Goal: Contribute content: Contribute content

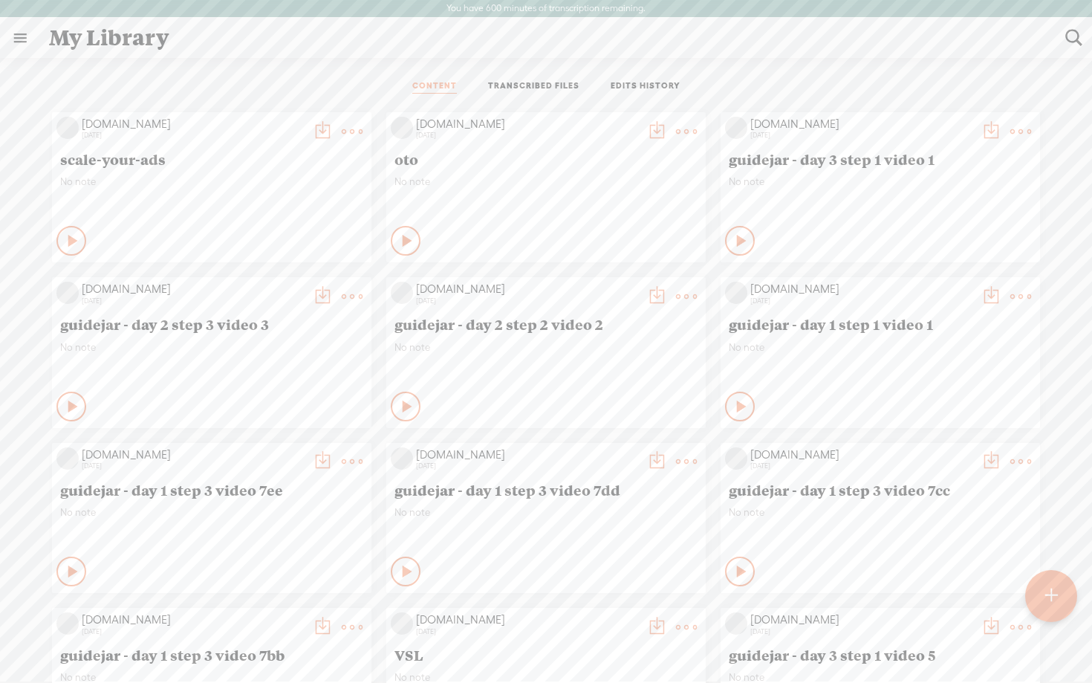
click at [356, 129] on t at bounding box center [352, 131] width 21 height 21
click at [247, 350] on link "Delete" at bounding box center [281, 352] width 149 height 34
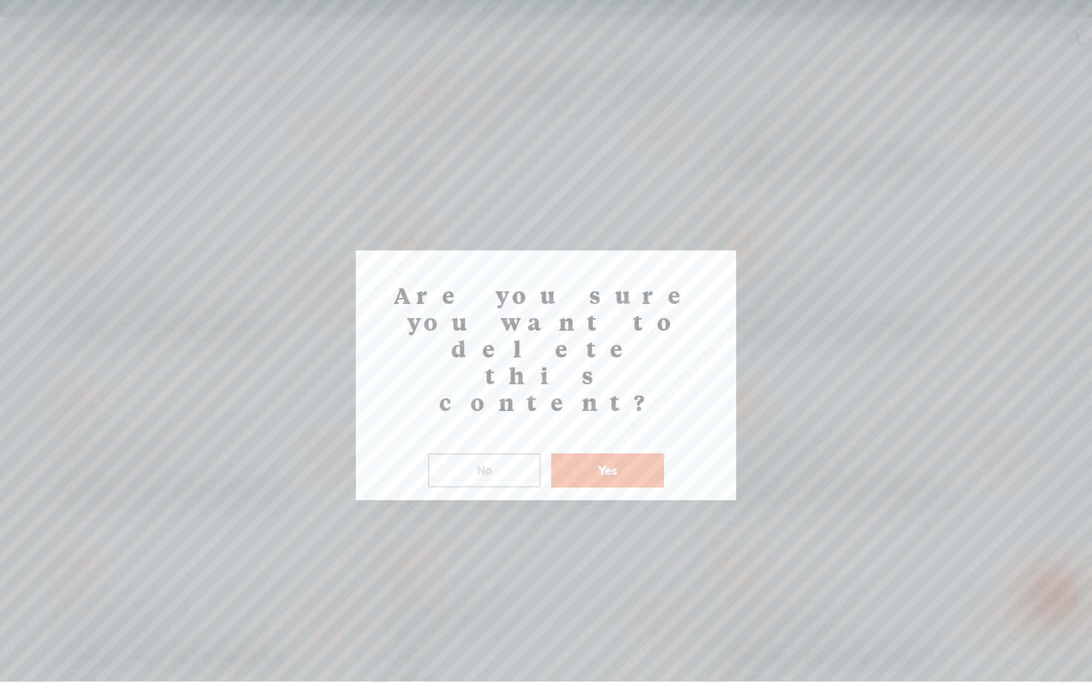
click at [608, 453] on button "Yes" at bounding box center [607, 470] width 113 height 34
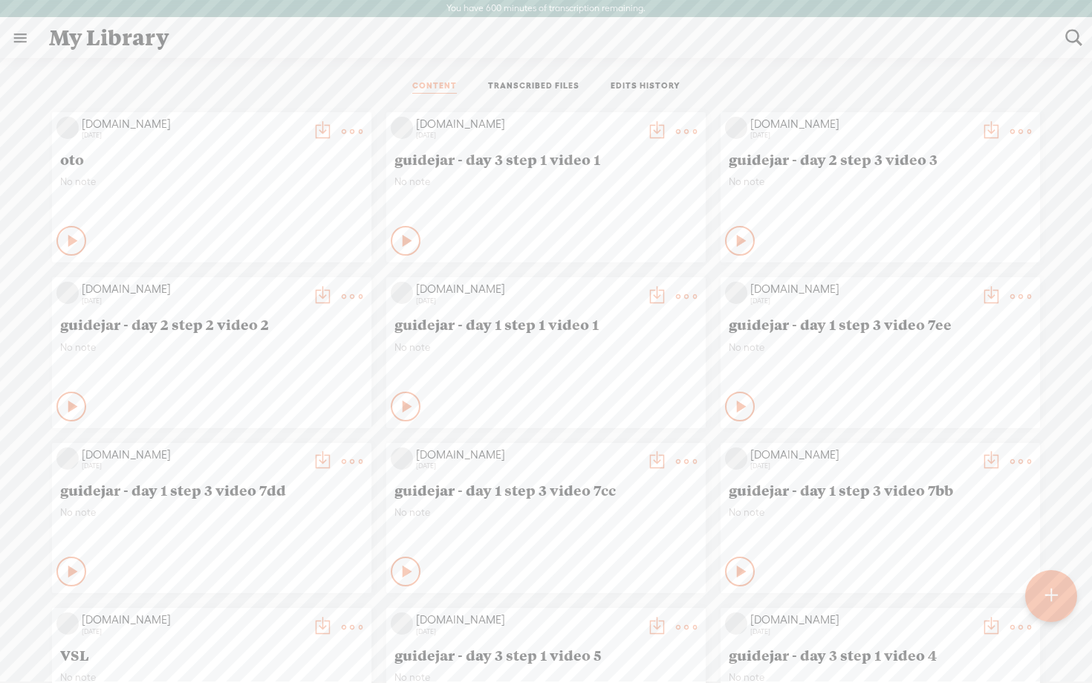
click at [1048, 592] on t at bounding box center [1051, 596] width 13 height 34
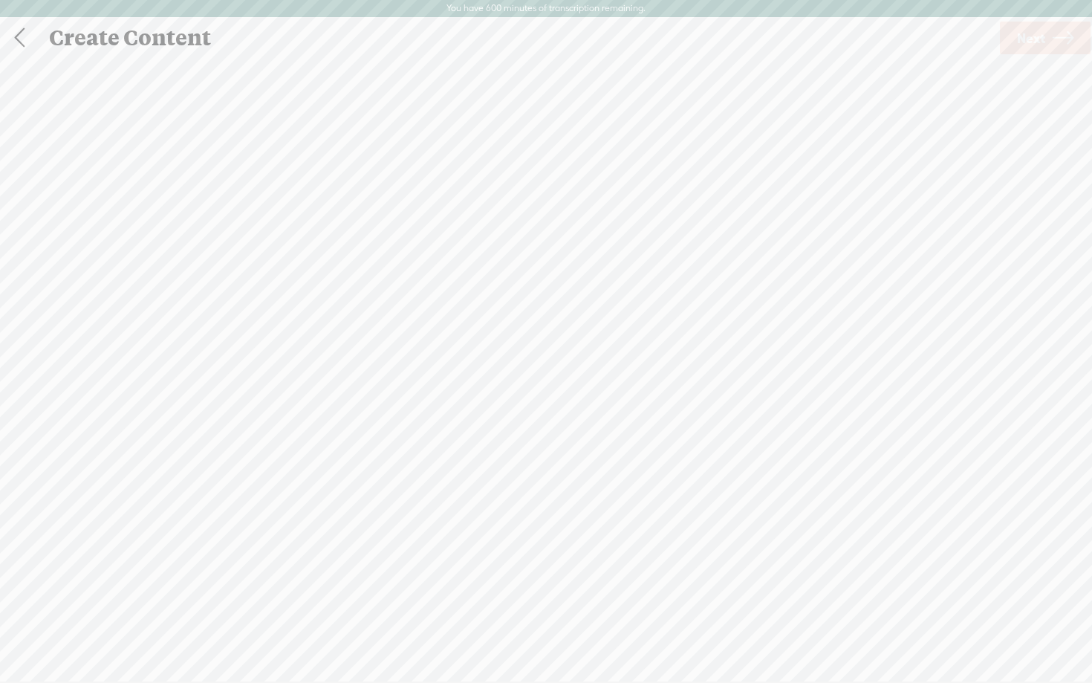
scroll to position [1, 0]
click at [440, 406] on span "browse" at bounding box center [452, 412] width 39 height 13
click at [1055, 36] on icon at bounding box center [1063, 38] width 21 height 38
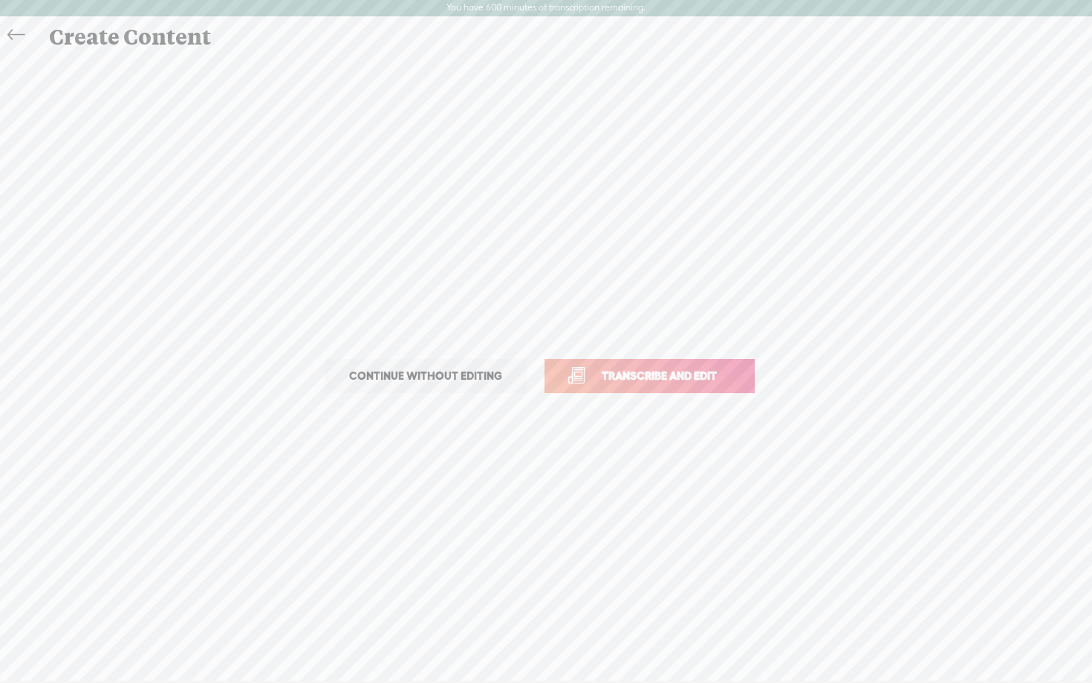
click at [606, 385] on link "Transcribe and edit" at bounding box center [650, 376] width 210 height 34
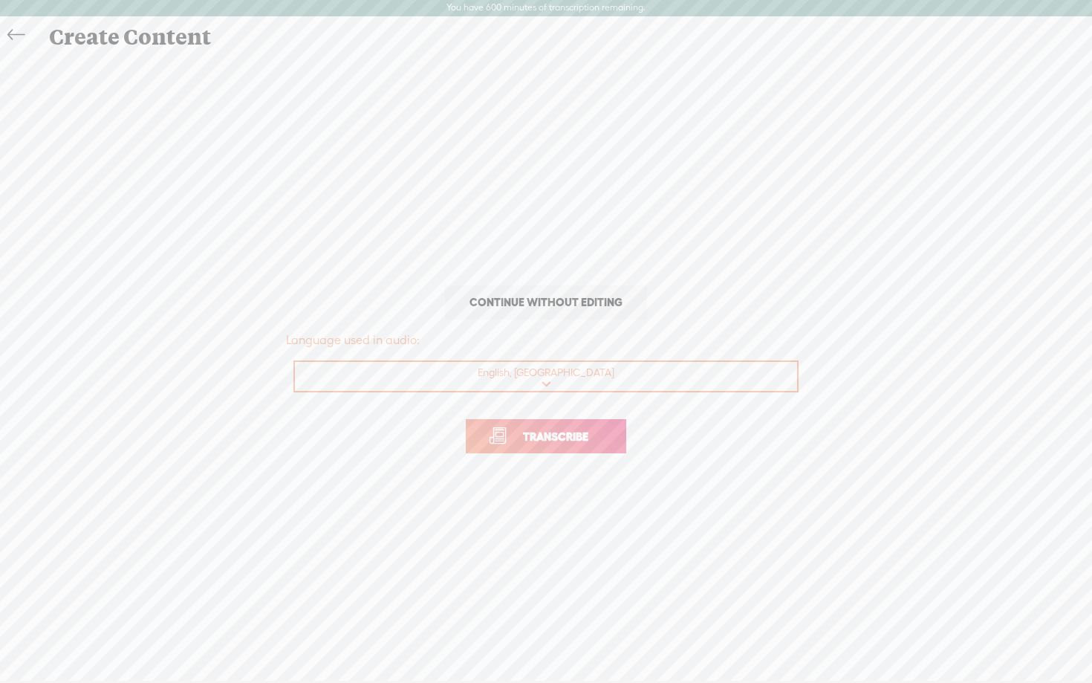
click at [550, 438] on span "Transcribe" at bounding box center [556, 436] width 97 height 17
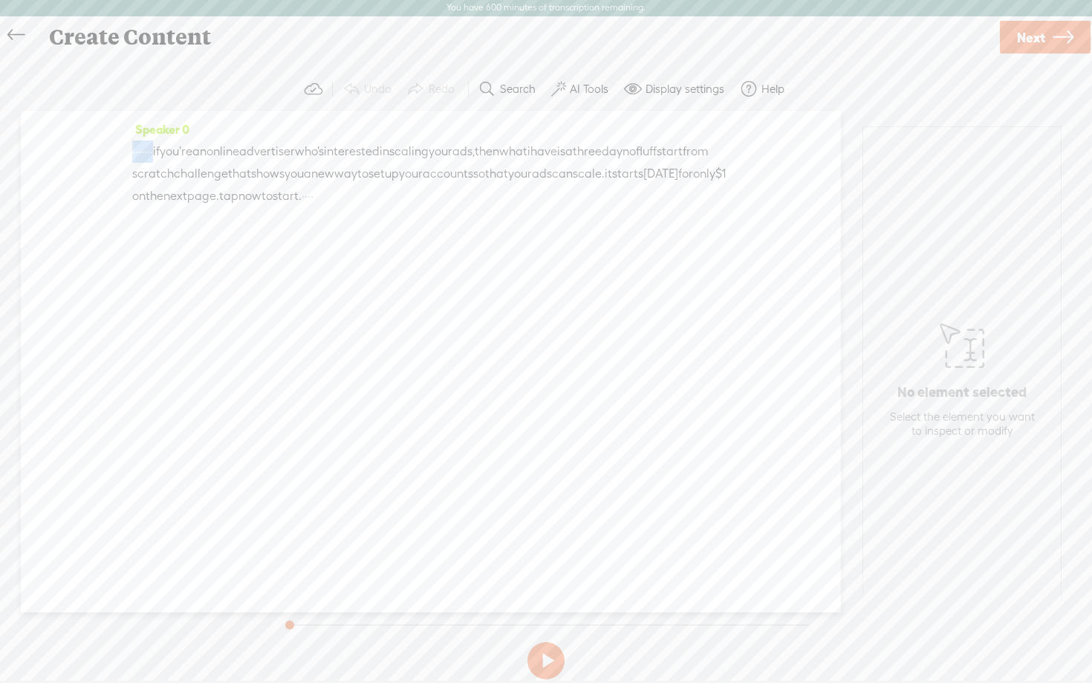
drag, startPoint x: 187, startPoint y: 149, endPoint x: 68, endPoint y: 141, distance: 119.2
click at [68, 141] on div "Speaker 0 · · · · · · · if you're an online advertiser who's interested in scal…" at bounding box center [431, 362] width 820 height 502
drag, startPoint x: 586, startPoint y: 195, endPoint x: 709, endPoint y: 195, distance: 122.6
click at [709, 195] on div "[S] · · · · · · · if you're an online advertiser who's interested in scaling yo…" at bounding box center [431, 174] width 598 height 68
click at [595, 88] on label "AI Tools" at bounding box center [589, 89] width 39 height 15
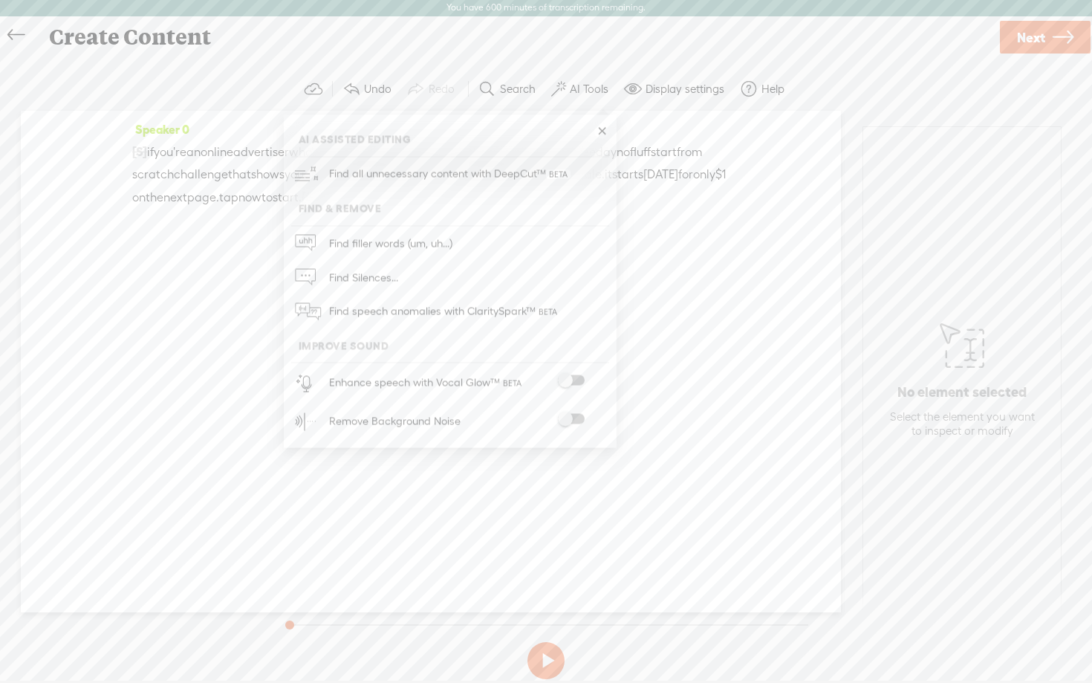
click at [571, 375] on span at bounding box center [571, 380] width 27 height 10
click at [572, 420] on span at bounding box center [571, 420] width 27 height 10
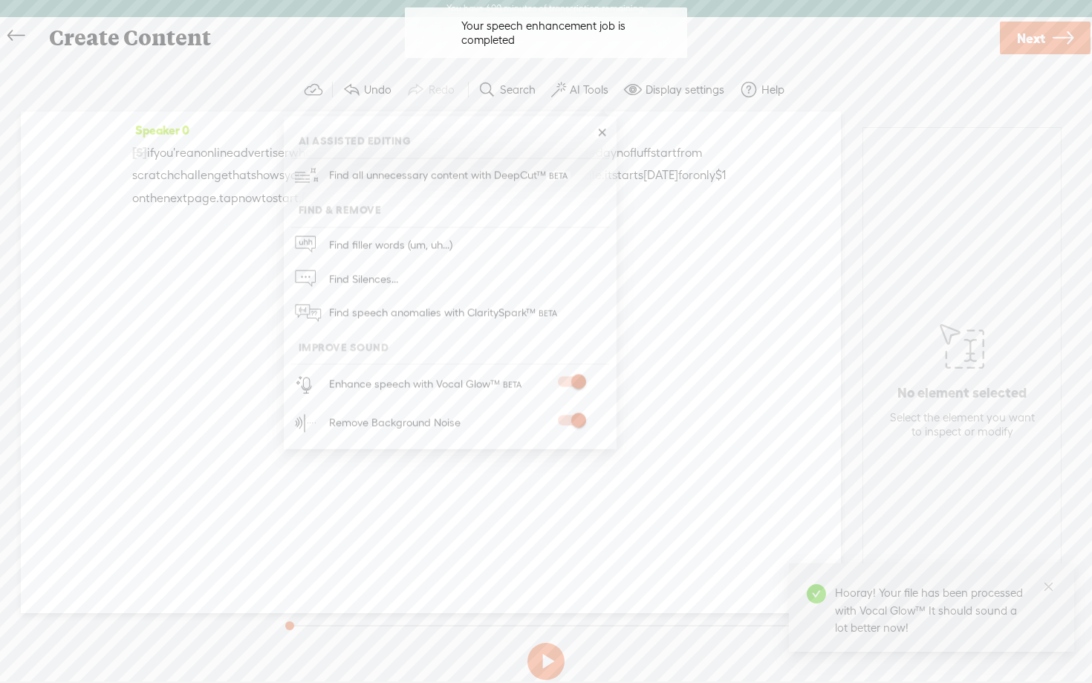
click at [552, 664] on button at bounding box center [546, 661] width 37 height 37
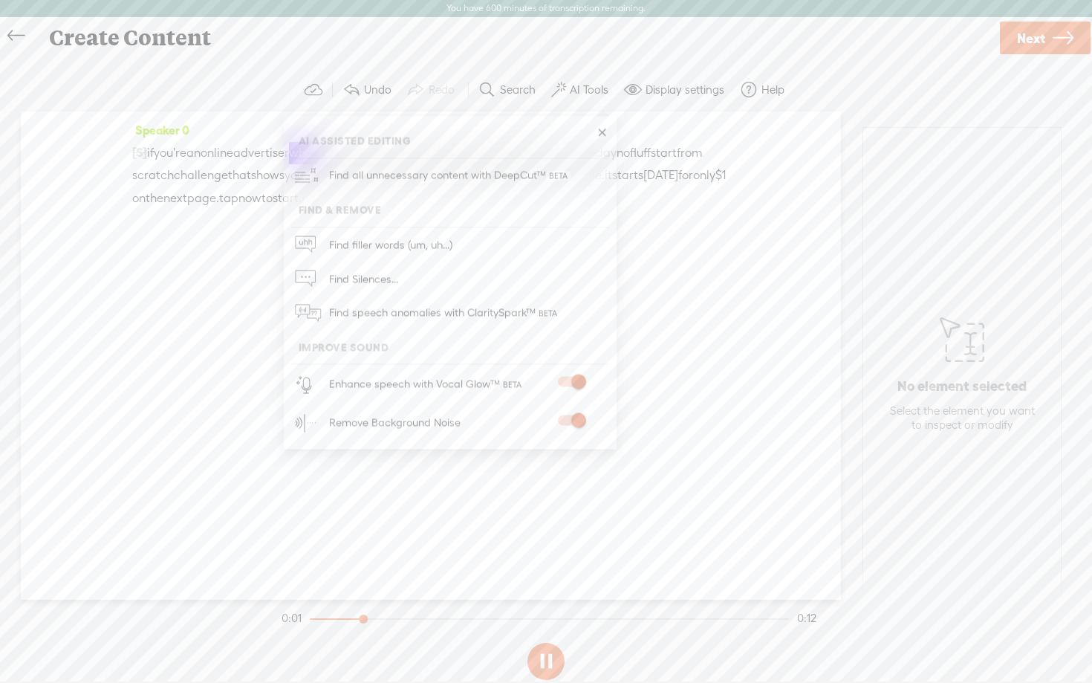
click at [603, 135] on link at bounding box center [602, 133] width 15 height 15
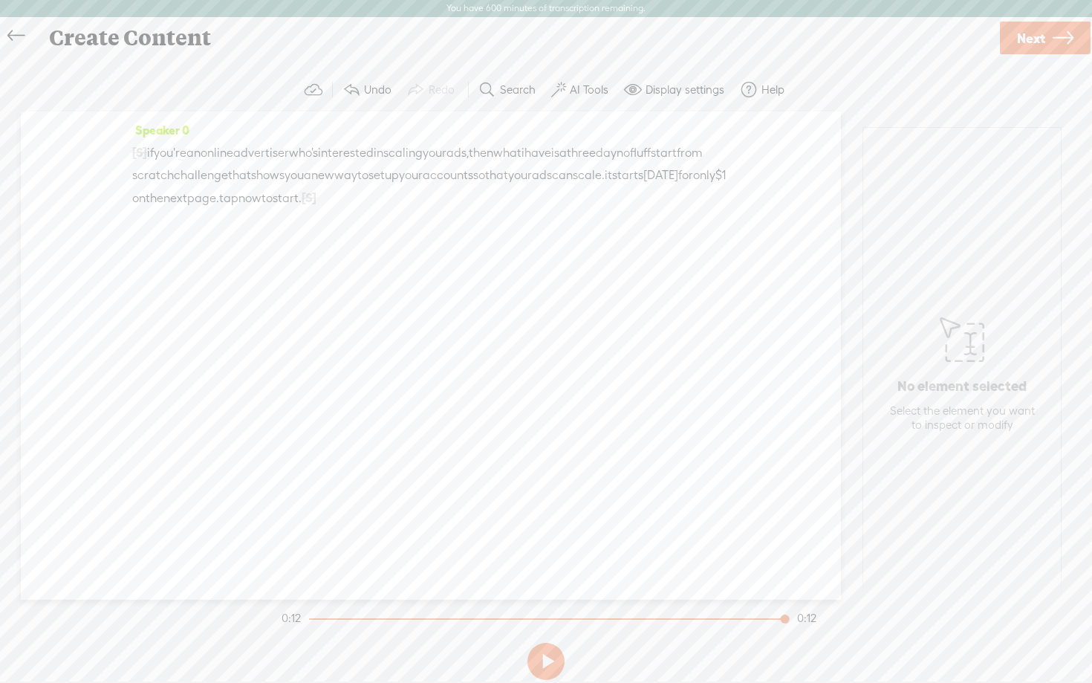
click at [311, 175] on span "a" at bounding box center [307, 175] width 7 height 22
click at [304, 171] on span "you" at bounding box center [294, 175] width 19 height 22
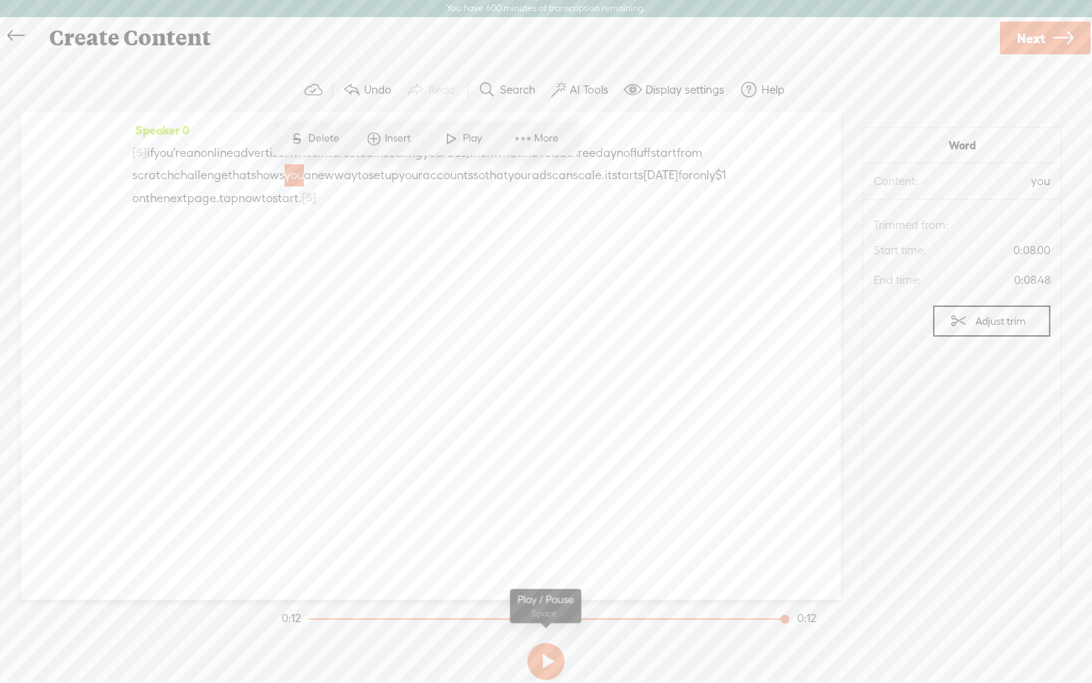
click at [548, 661] on button at bounding box center [546, 661] width 37 height 37
click at [1027, 44] on span "Next" at bounding box center [1031, 38] width 28 height 38
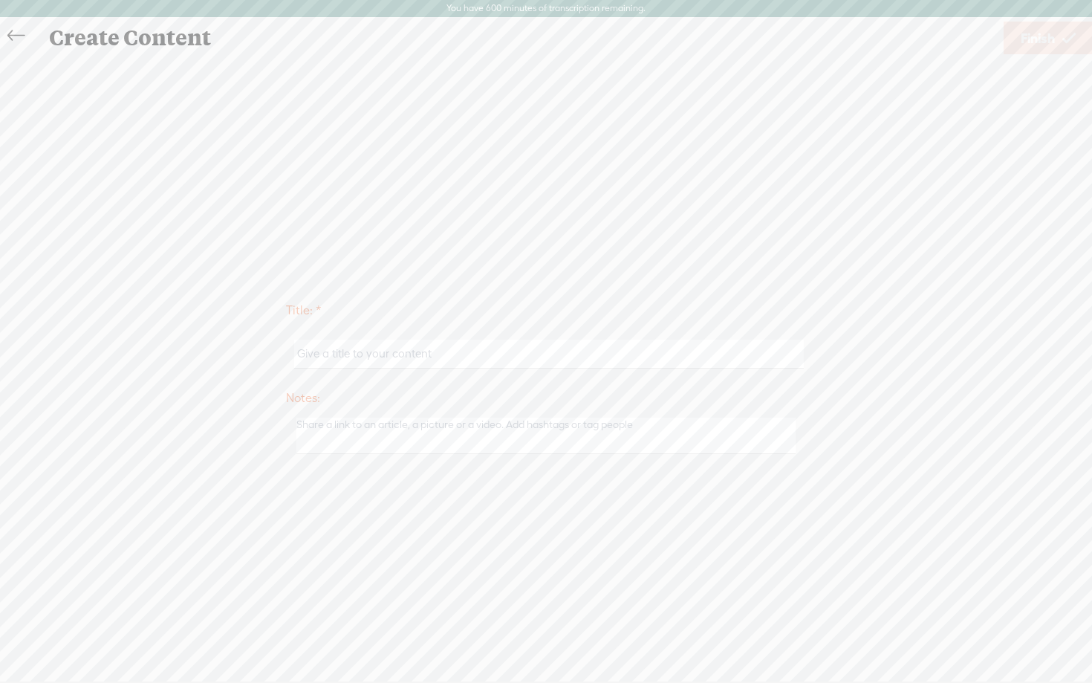
click at [435, 358] on input "text" at bounding box center [548, 354] width 509 height 29
paste input "how to scale"
type input "how to scale ads"
click at [1043, 45] on span "Finish" at bounding box center [1038, 38] width 34 height 38
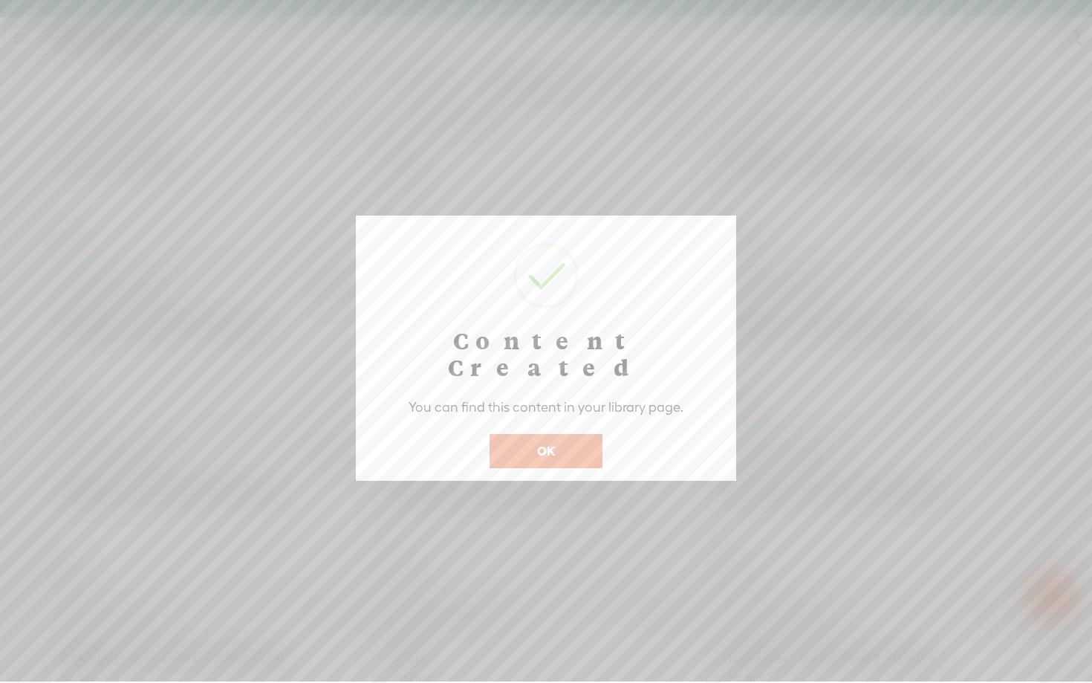
click at [528, 434] on button "OK" at bounding box center [546, 451] width 113 height 34
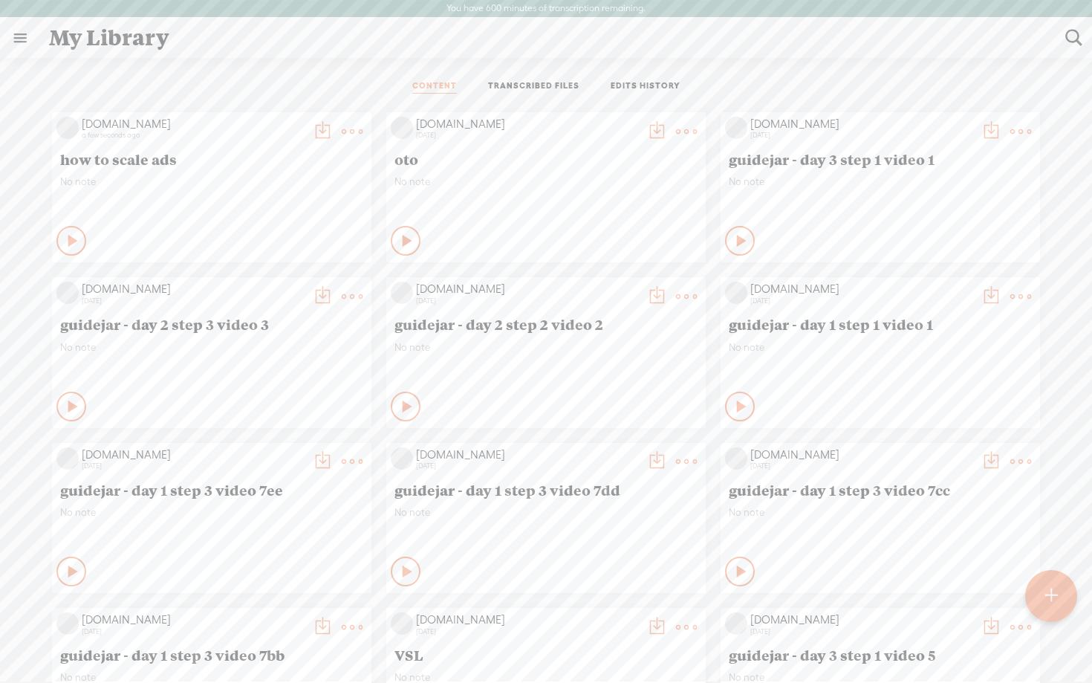
click at [314, 132] on t at bounding box center [322, 131] width 21 height 21
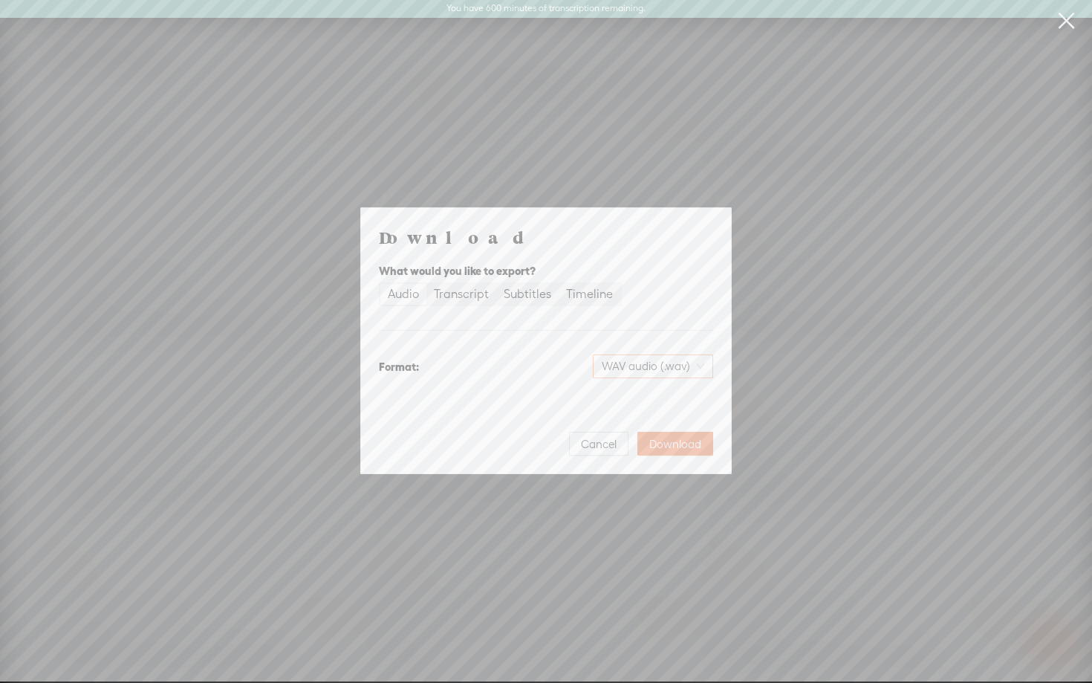
click at [644, 366] on span "WAV audio (.wav)" at bounding box center [653, 366] width 103 height 22
click at [634, 409] on div "Best for sharing, small file size" at bounding box center [640, 414] width 121 height 12
click at [676, 447] on span "Download" at bounding box center [676, 444] width 52 height 15
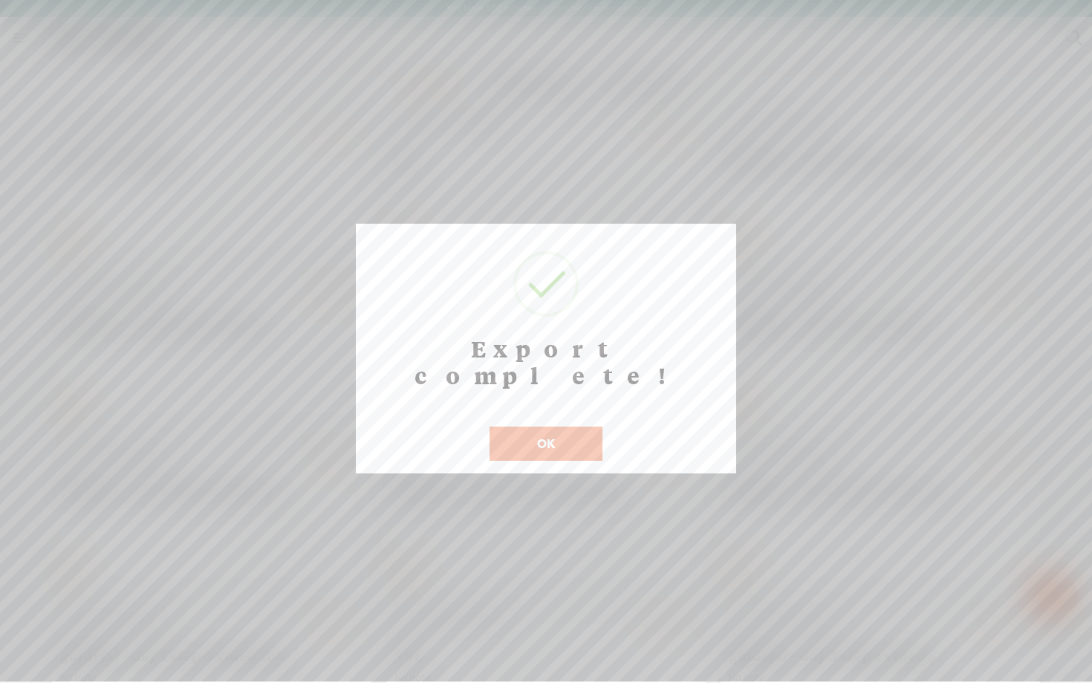
click at [531, 427] on button "OK" at bounding box center [546, 444] width 113 height 34
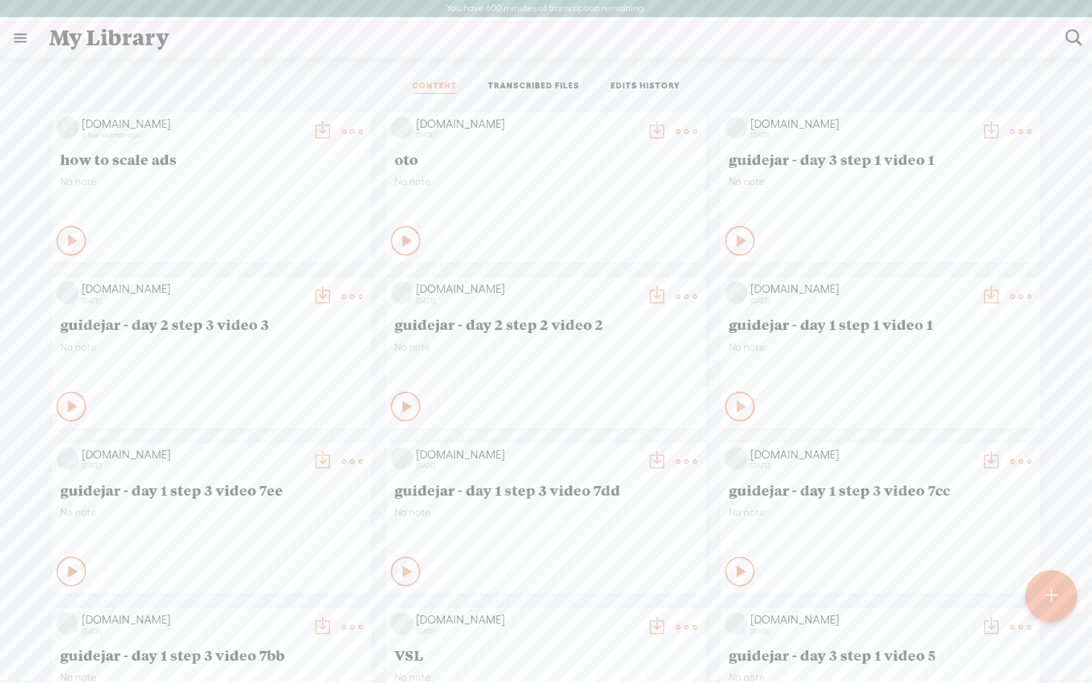
click at [344, 129] on t at bounding box center [352, 131] width 21 height 21
click at [253, 346] on link "Delete" at bounding box center [281, 352] width 149 height 34
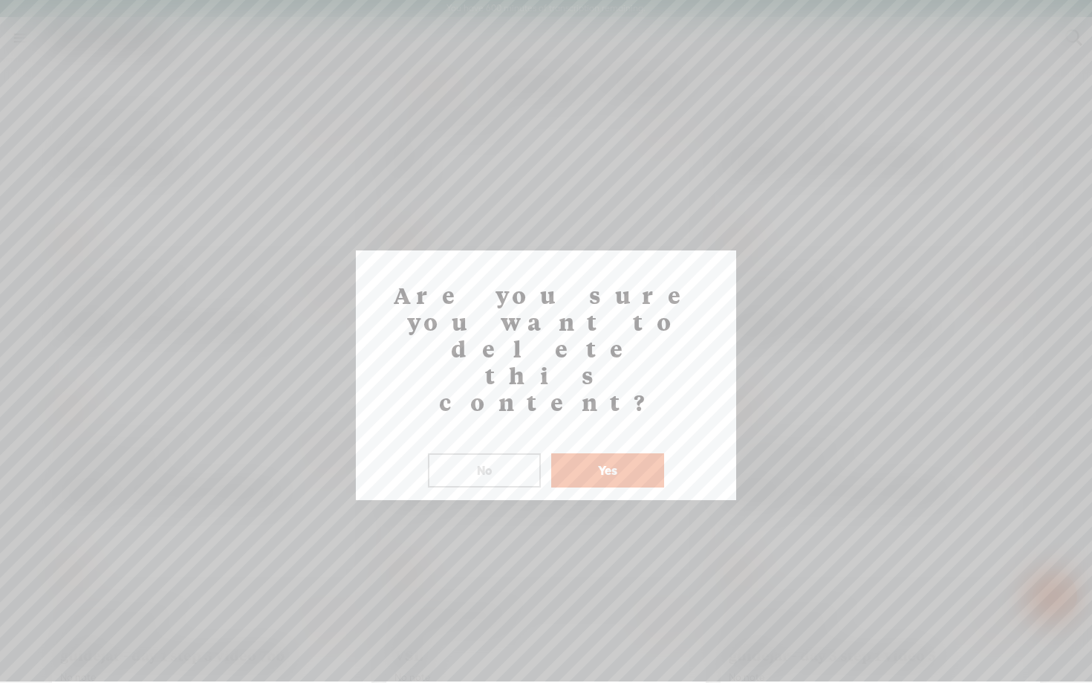
click at [622, 453] on button "Yes" at bounding box center [607, 470] width 113 height 34
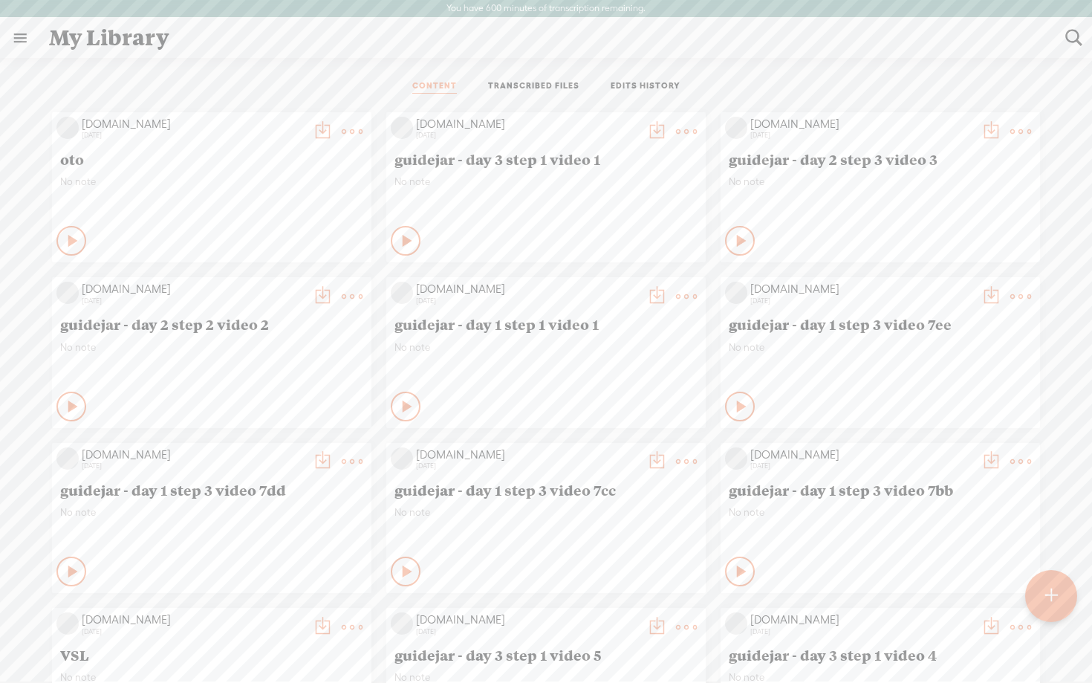
click at [1066, 594] on div at bounding box center [1052, 596] width 54 height 54
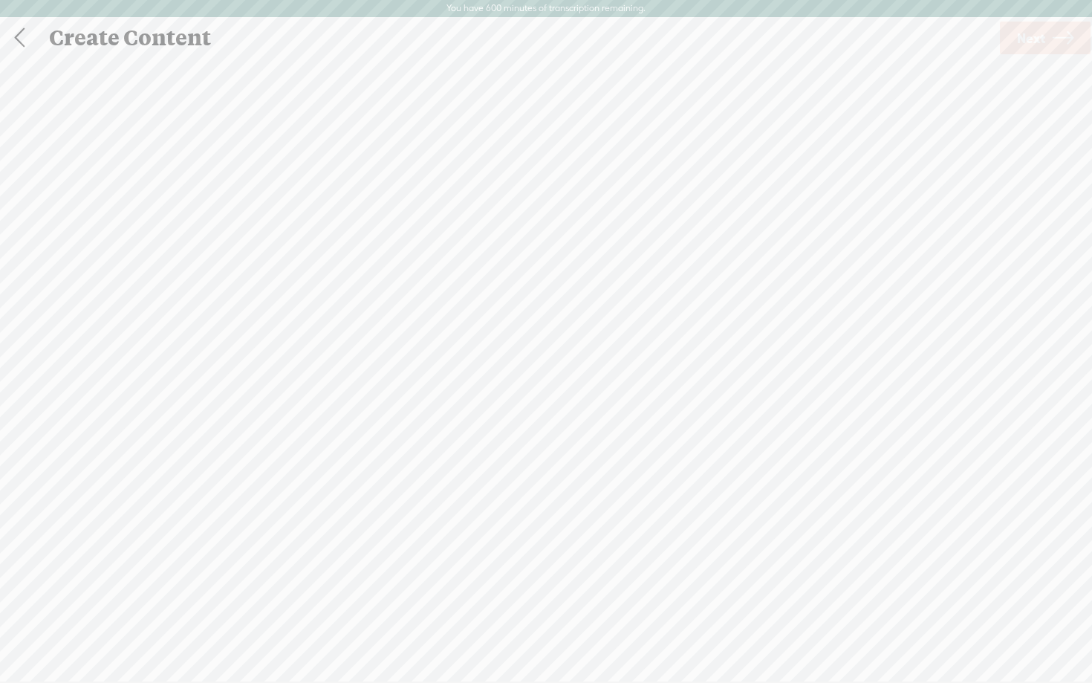
scroll to position [1, 0]
click at [476, 80] on div "Import Mode" at bounding box center [476, 74] width 134 height 37
click at [459, 425] on div "(File duration must be less than 90 minutes)" at bounding box center [546, 427] width 308 height 12
click at [1039, 37] on span "Next" at bounding box center [1031, 38] width 28 height 38
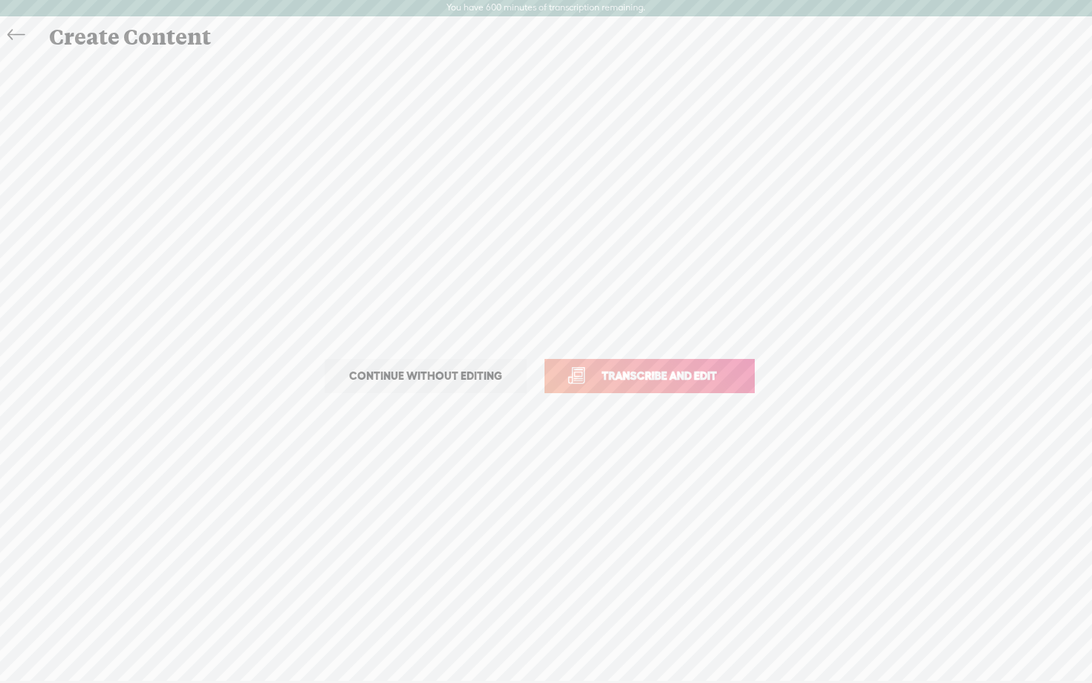
click at [670, 360] on link "Transcribe and edit" at bounding box center [650, 376] width 210 height 34
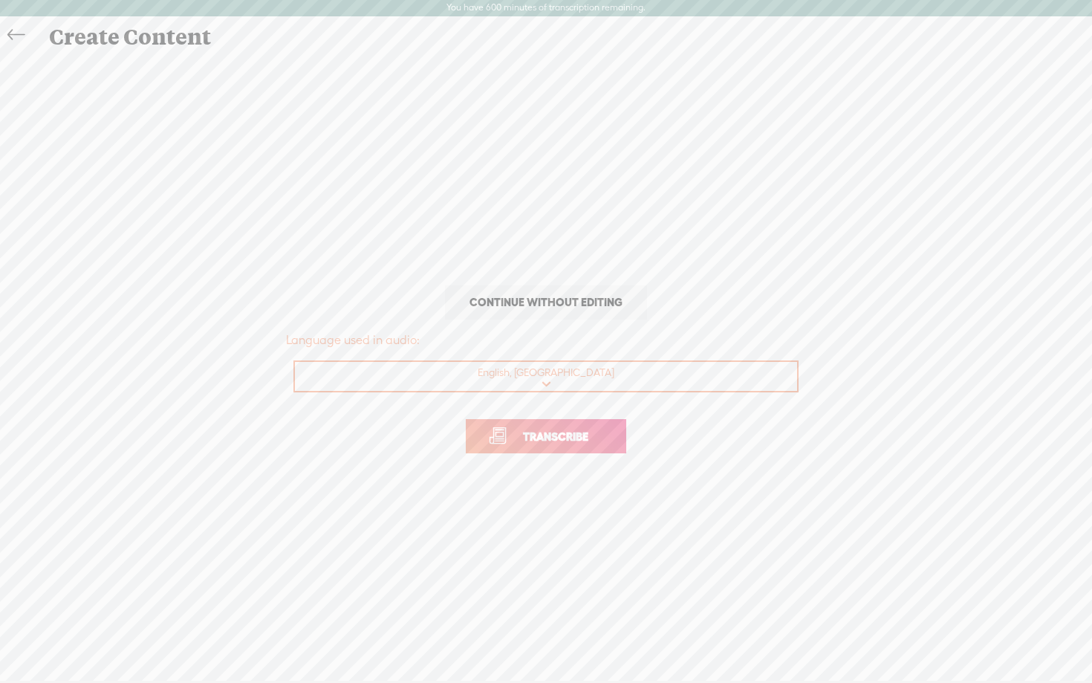
click at [536, 441] on span "Transcribe" at bounding box center [556, 436] width 97 height 17
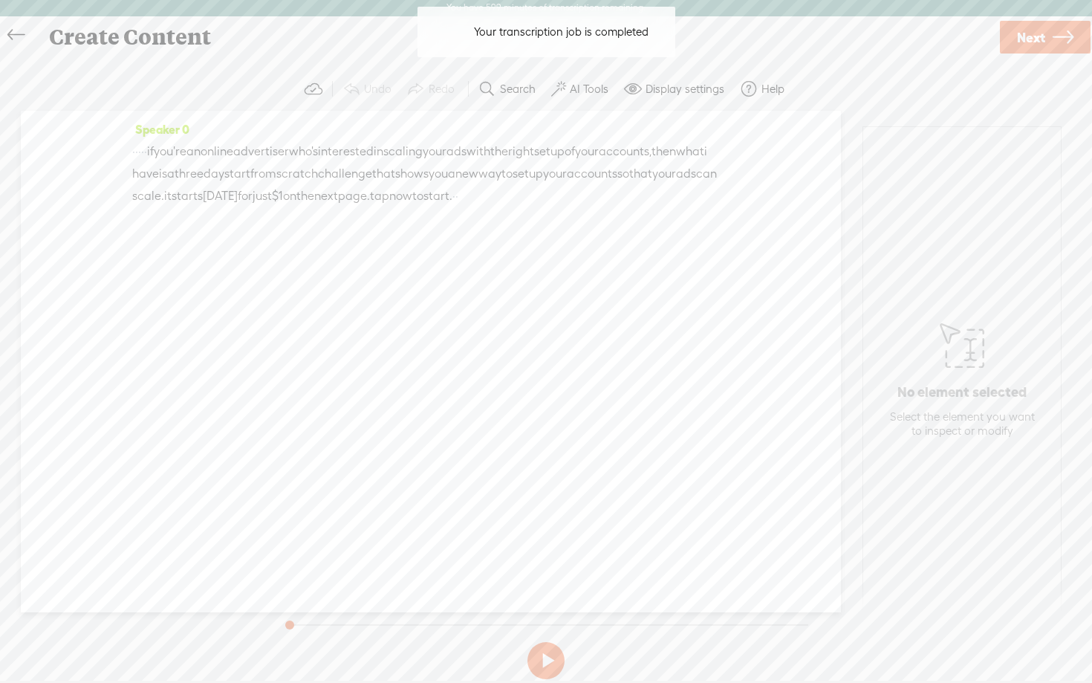
drag, startPoint x: 173, startPoint y: 152, endPoint x: 73, endPoint y: 149, distance: 100.4
click at [73, 149] on div "Speaker 0 · · · · · if you're an online advertiser who's interested in scaling …" at bounding box center [431, 362] width 820 height 502
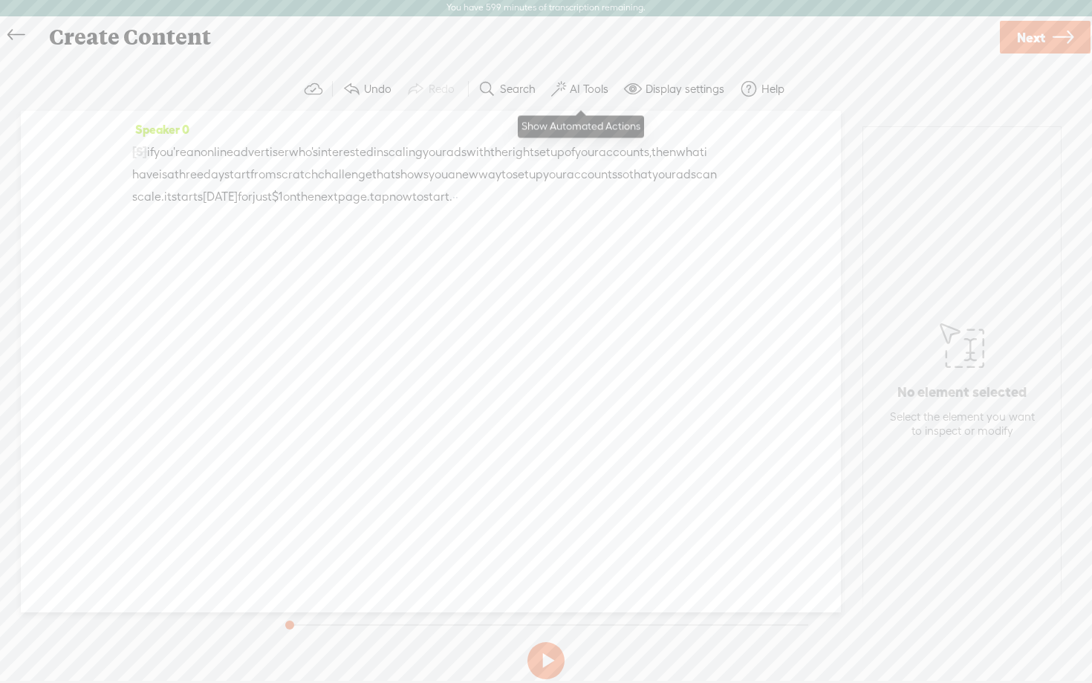
click at [588, 83] on label "AI Tools" at bounding box center [589, 89] width 39 height 15
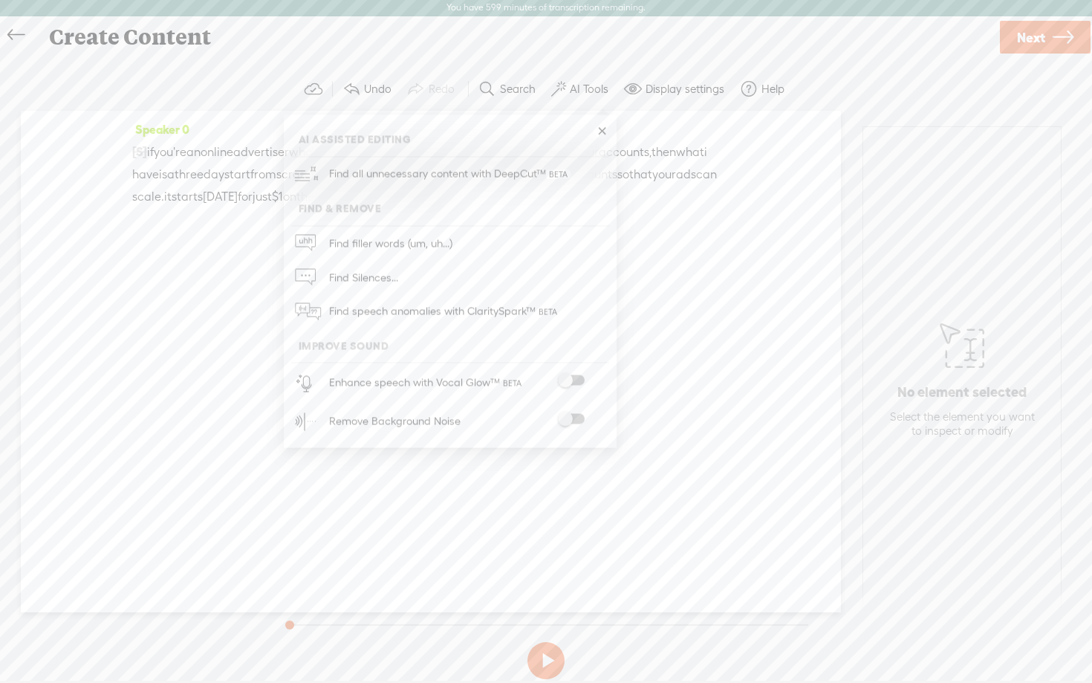
click at [583, 381] on span at bounding box center [571, 380] width 27 height 10
click at [581, 417] on span at bounding box center [571, 420] width 27 height 10
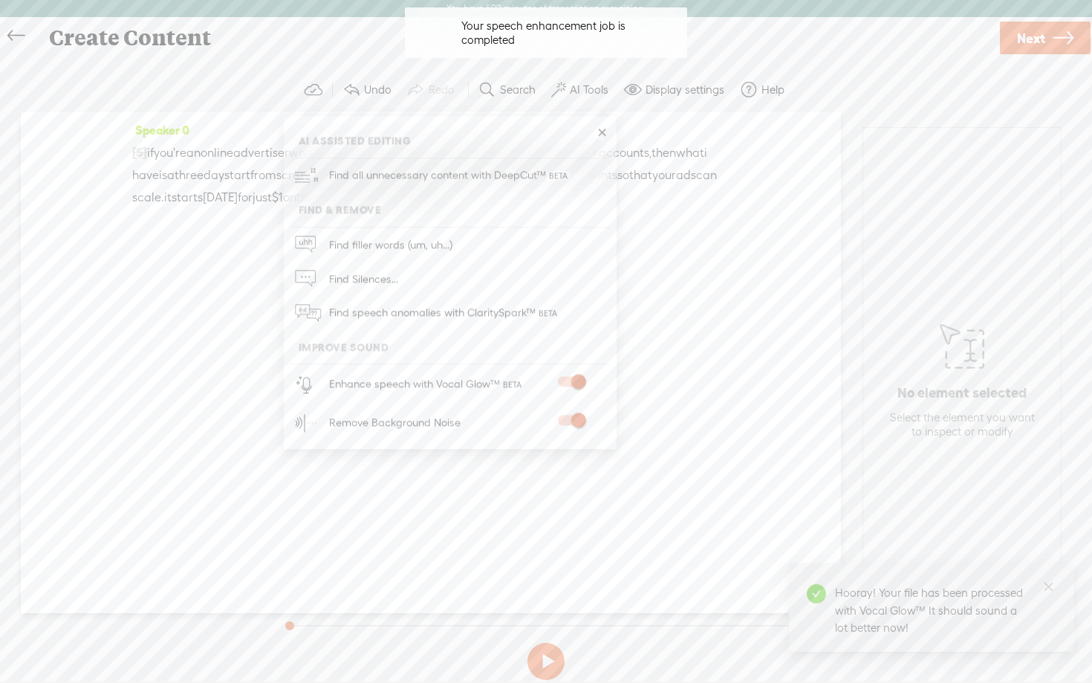
click at [542, 662] on button at bounding box center [546, 661] width 37 height 37
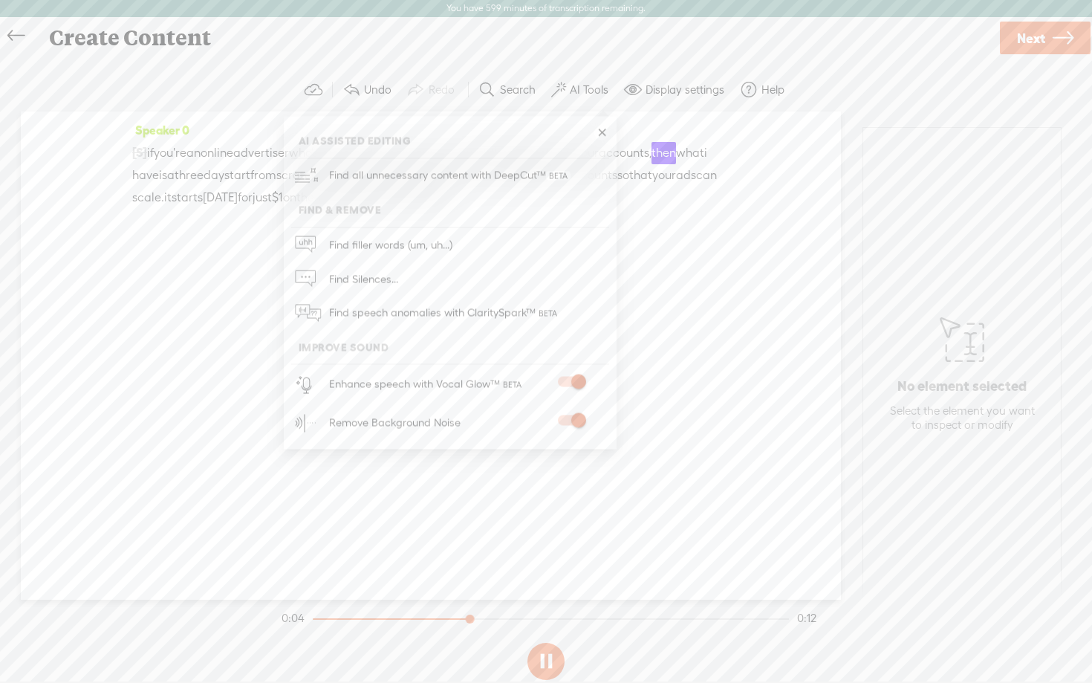
click at [603, 129] on link at bounding box center [602, 133] width 15 height 15
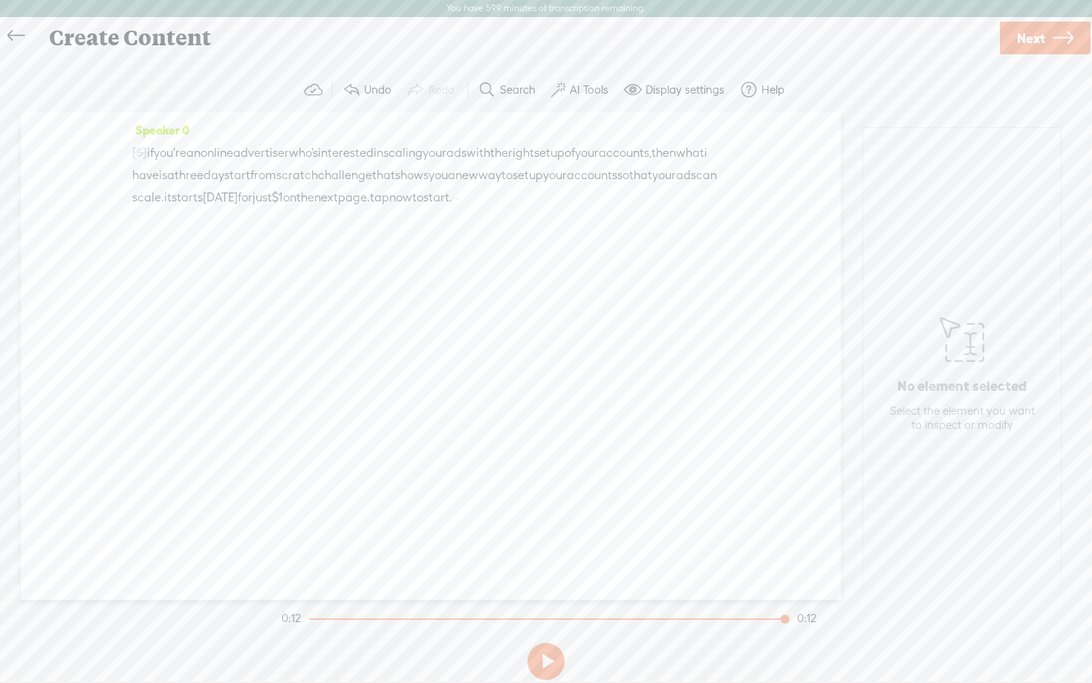
click at [1066, 38] on icon at bounding box center [1063, 38] width 21 height 38
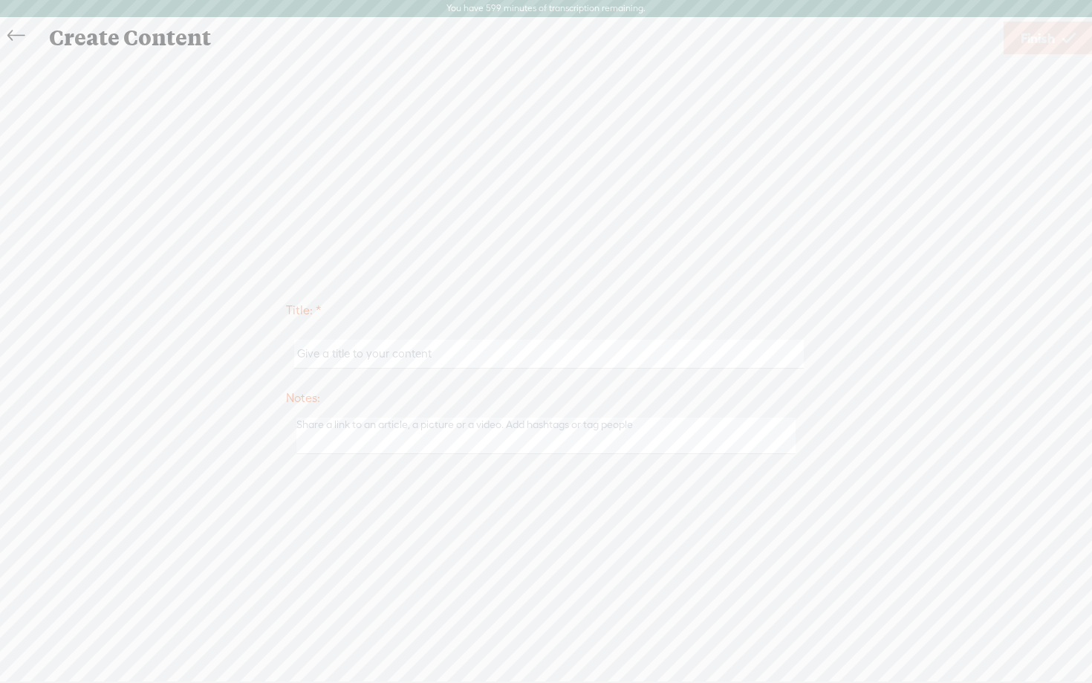
click at [447, 346] on input "text" at bounding box center [548, 354] width 509 height 29
paste input "If you’re an online advertiser who’s interested in scaling your ads with the ri…"
type input "how to scale ads"
click at [486, 285] on div "Title: * how to scale ads Notes: Save as a draft content Publish: Warning: Narr…" at bounding box center [546, 376] width 1063 height 641
click at [1066, 42] on icon at bounding box center [1069, 38] width 13 height 38
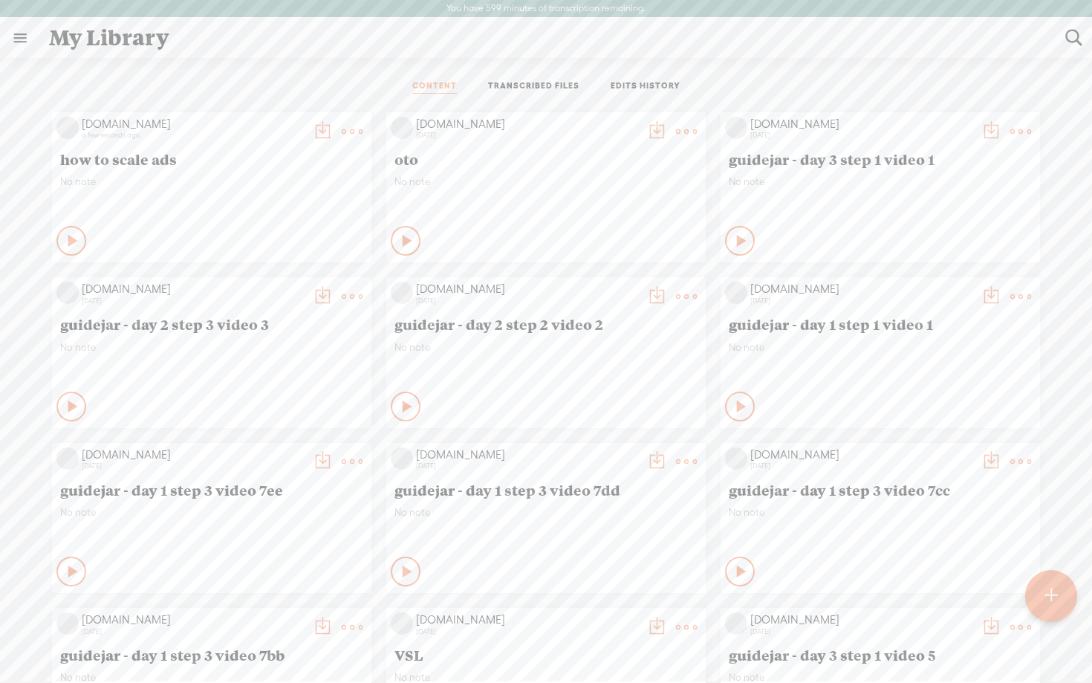
click at [316, 126] on t at bounding box center [322, 131] width 21 height 21
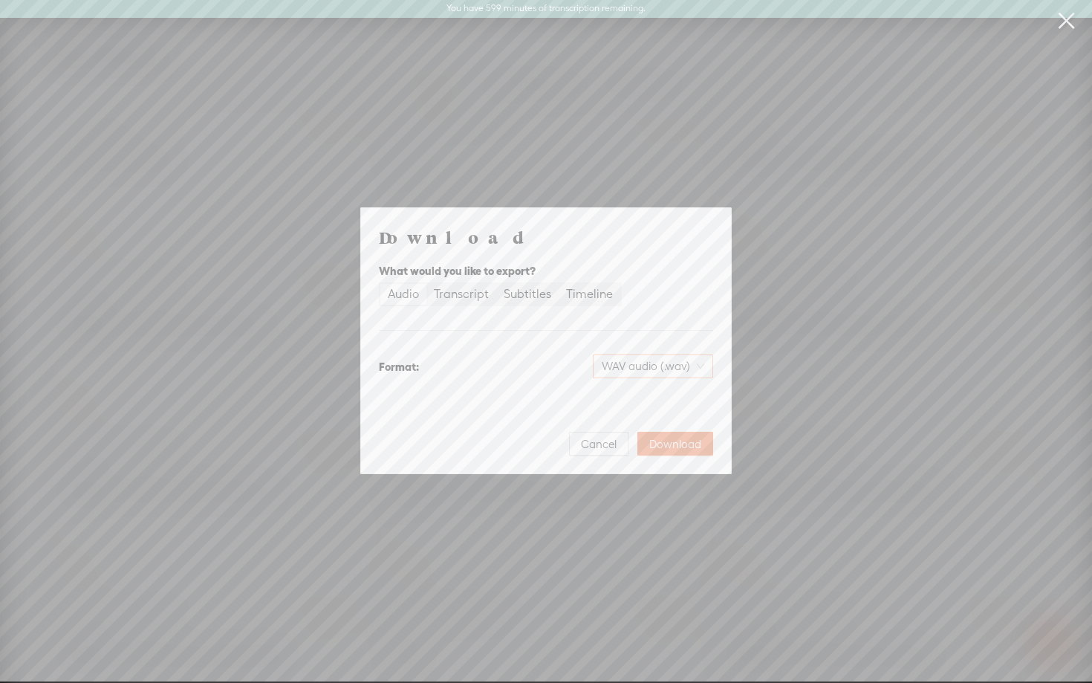
click at [638, 373] on span "WAV audio (.wav)" at bounding box center [653, 366] width 103 height 22
click at [638, 405] on div "MP3 audio (.mp3) Best for sharing, small file size" at bounding box center [640, 405] width 121 height 36
click at [673, 449] on span "Download" at bounding box center [676, 444] width 52 height 15
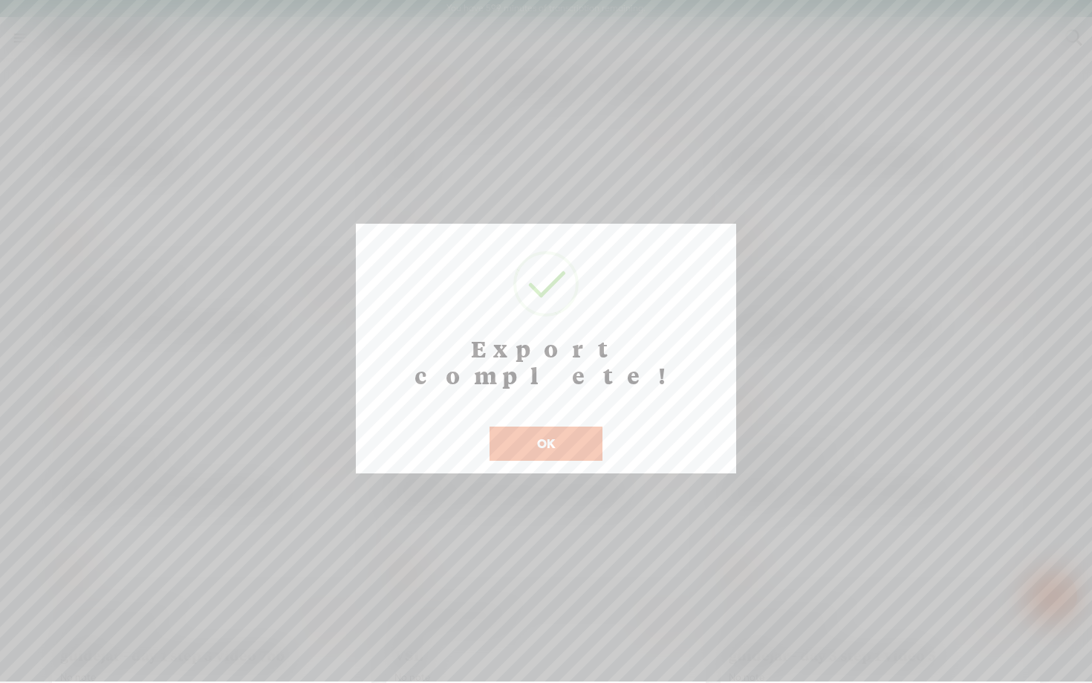
click at [556, 427] on button "OK" at bounding box center [546, 444] width 113 height 34
